Goal: Check status

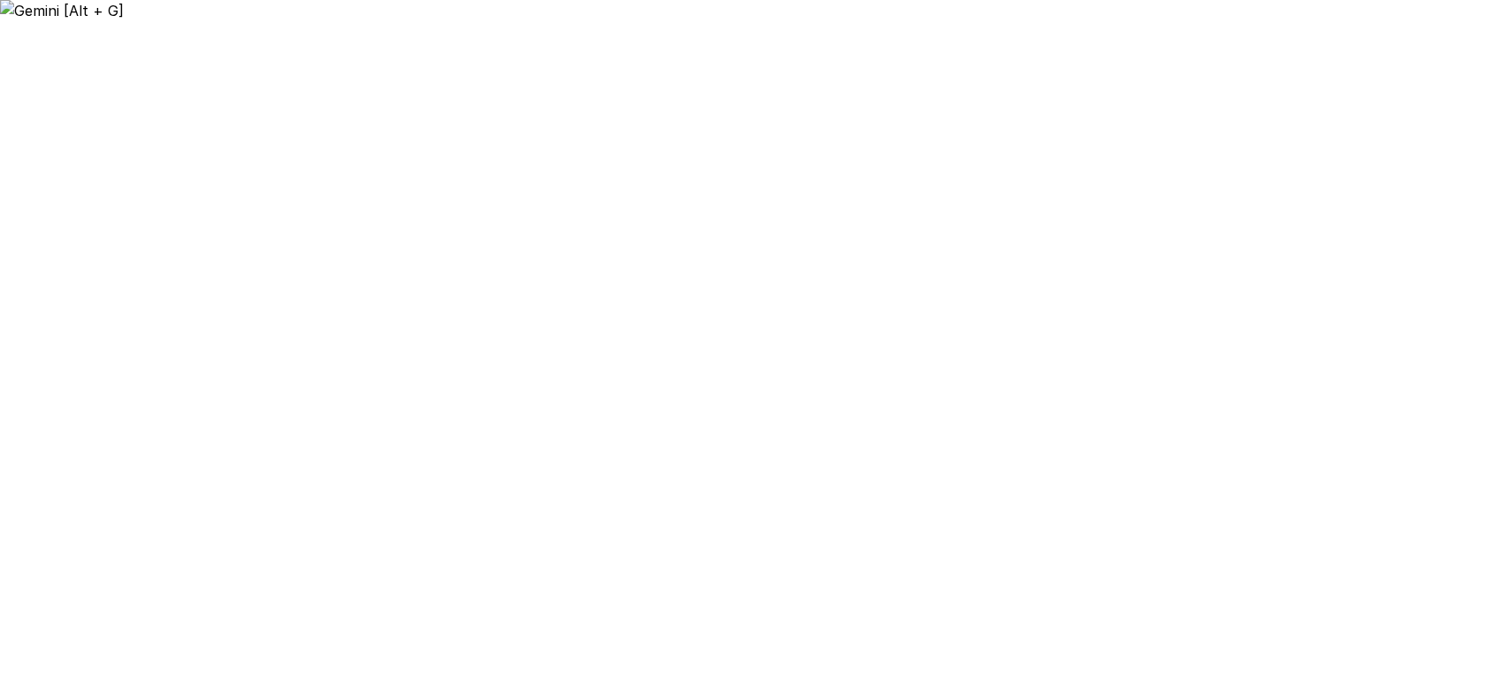
click at [175, 21] on html at bounding box center [754, 10] width 1509 height 21
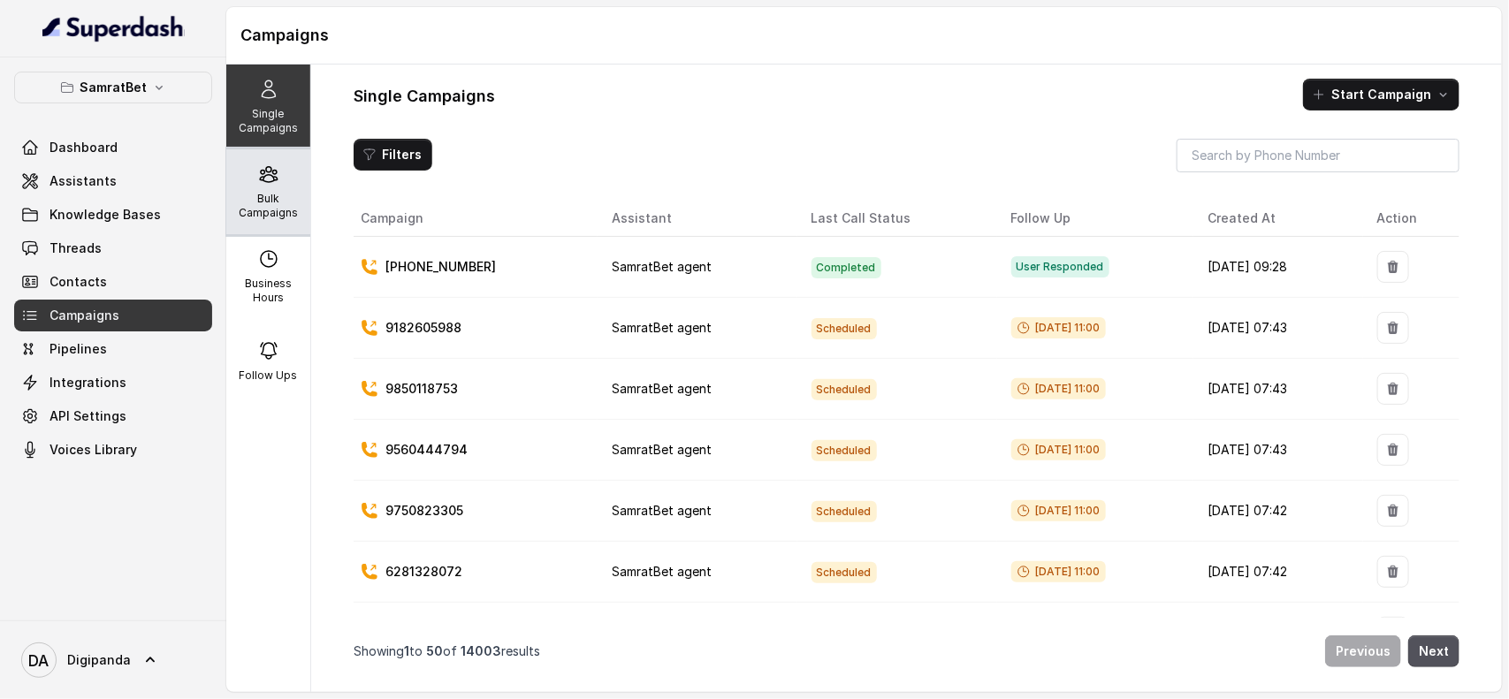
click at [278, 201] on p "Bulk Campaigns" at bounding box center [268, 206] width 70 height 28
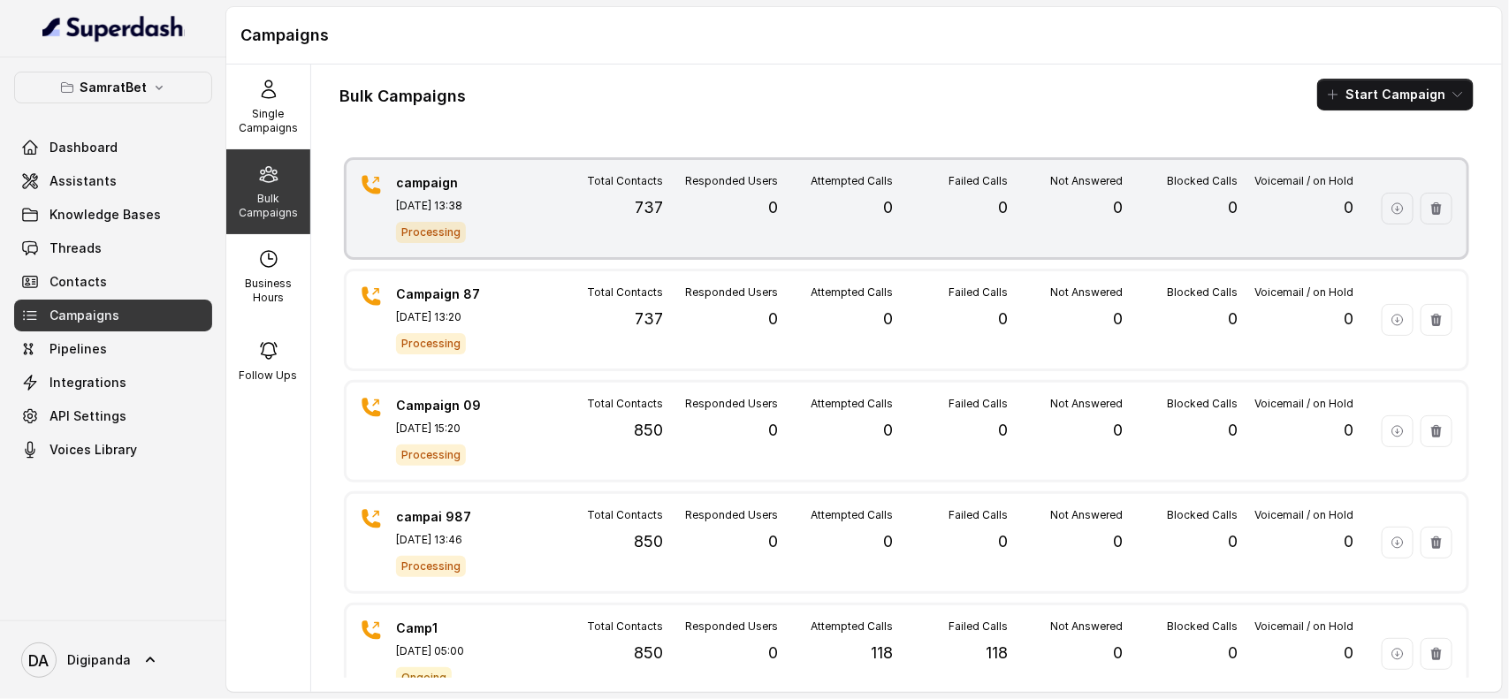
click at [577, 231] on div "Total Contacts 737" at bounding box center [605, 208] width 115 height 69
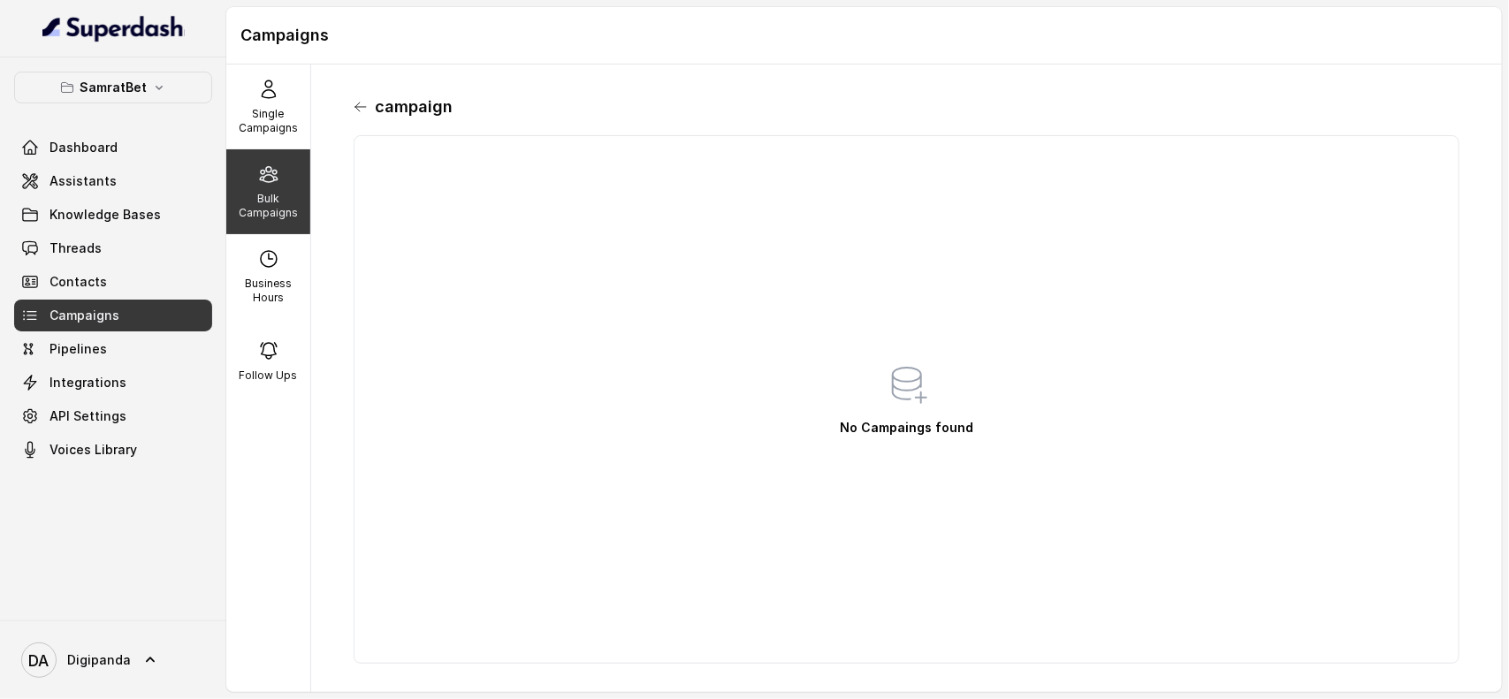
click at [361, 103] on icon at bounding box center [361, 107] width 14 height 14
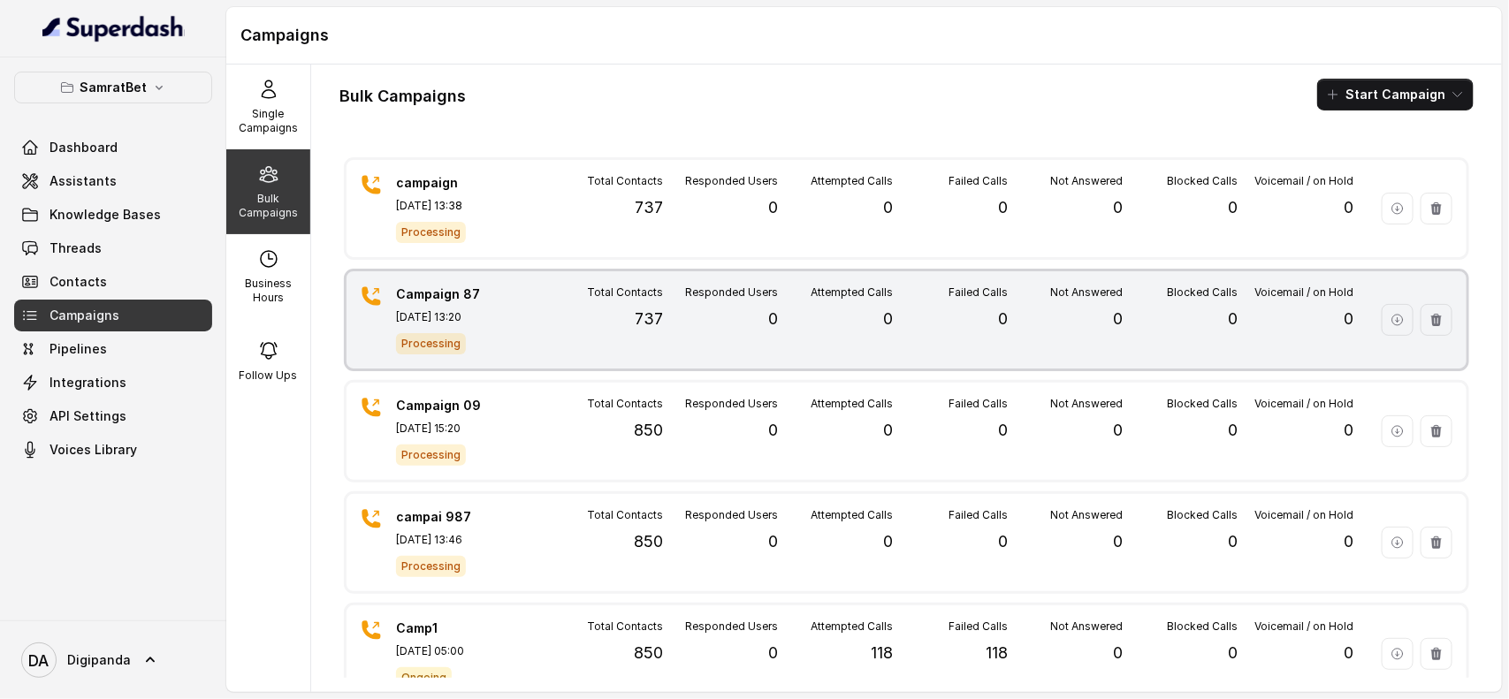
click at [862, 332] on div "Attempted Calls 0" at bounding box center [835, 319] width 115 height 69
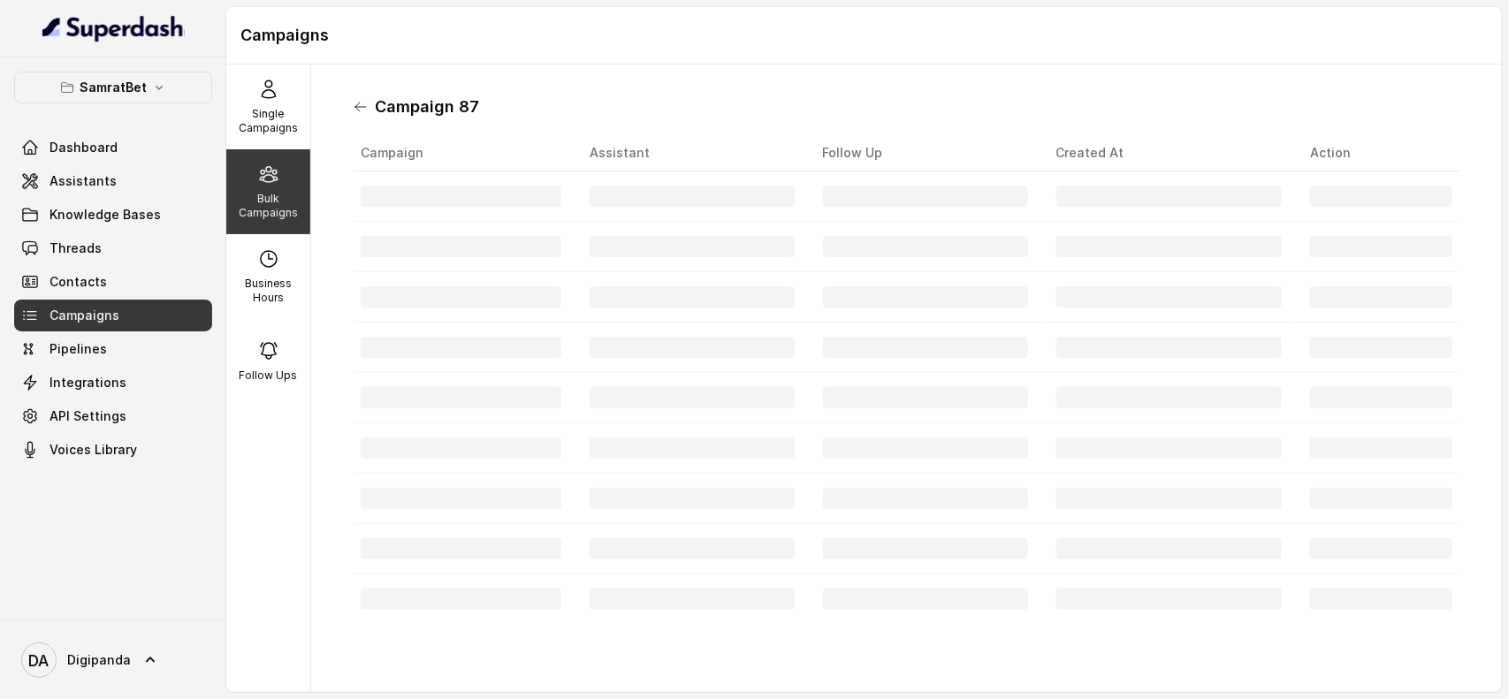
click at [364, 108] on icon at bounding box center [361, 107] width 14 height 14
